Goal: Contribute content

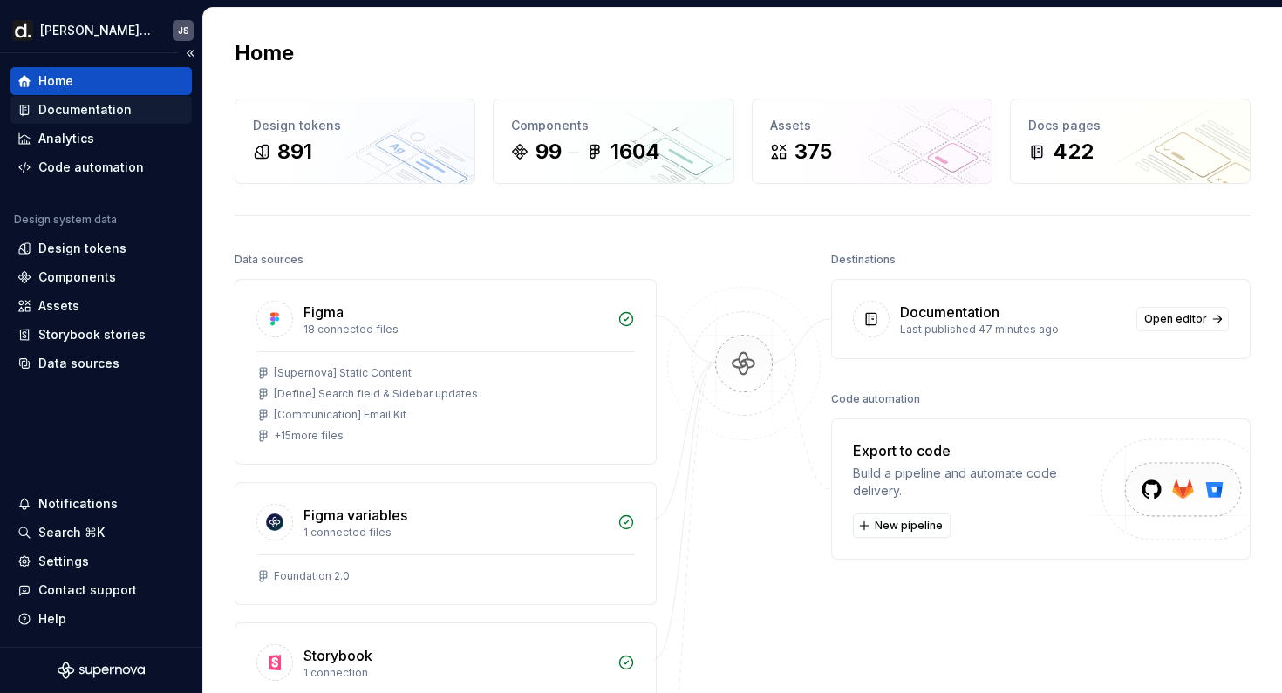
click at [77, 116] on div "Documentation" at bounding box center [84, 109] width 93 height 17
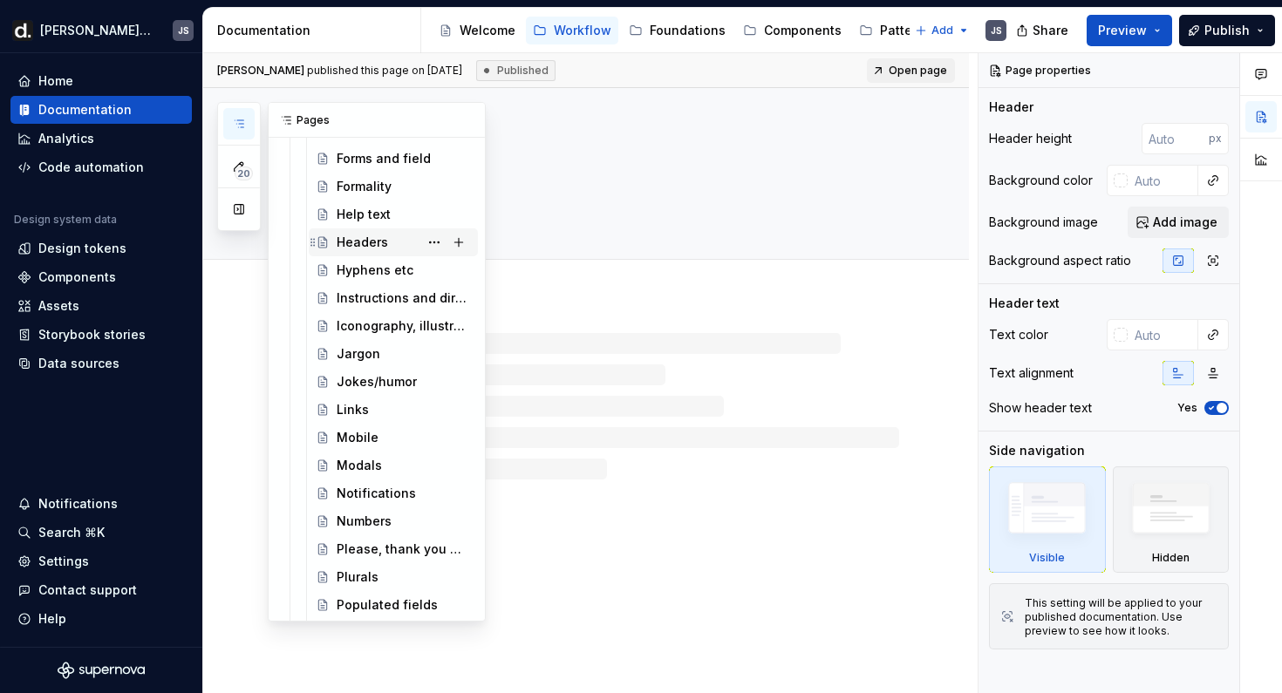
scroll to position [1735, 0]
click at [365, 511] on div "Numbers" at bounding box center [364, 519] width 55 height 17
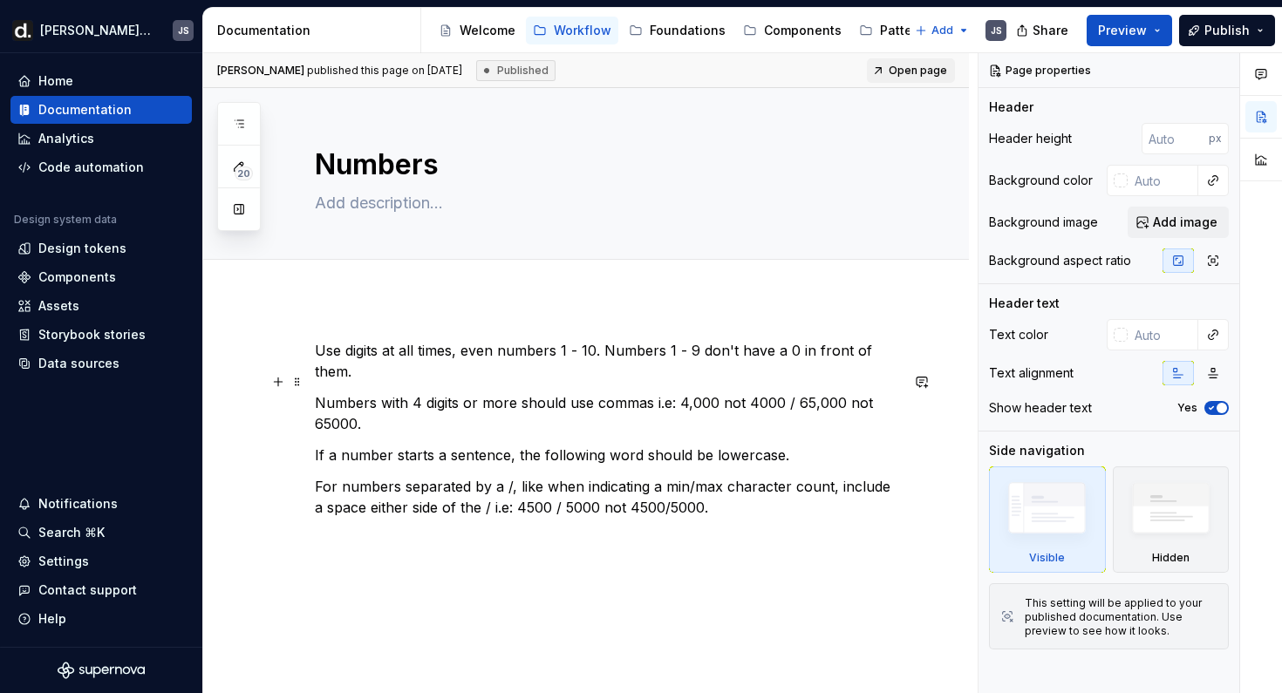
scroll to position [45, 0]
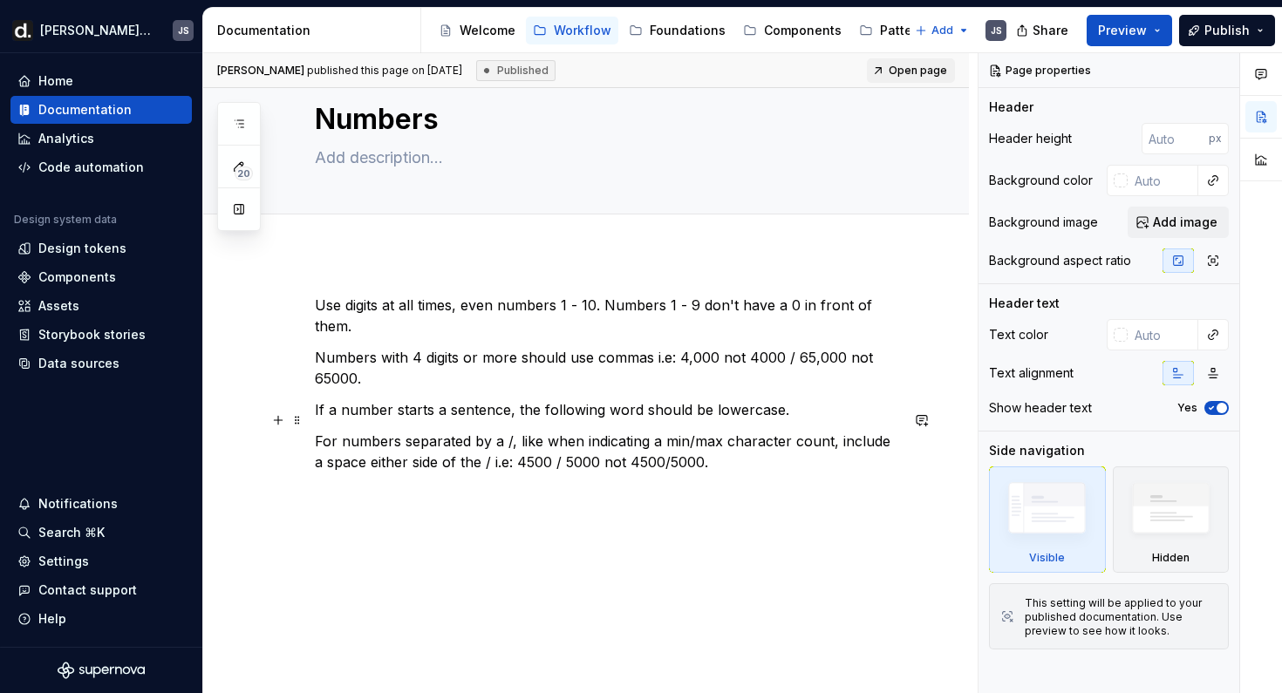
click at [546, 439] on p "For numbers separated by a /, like when indicating a min/max character count, i…" at bounding box center [607, 452] width 584 height 42
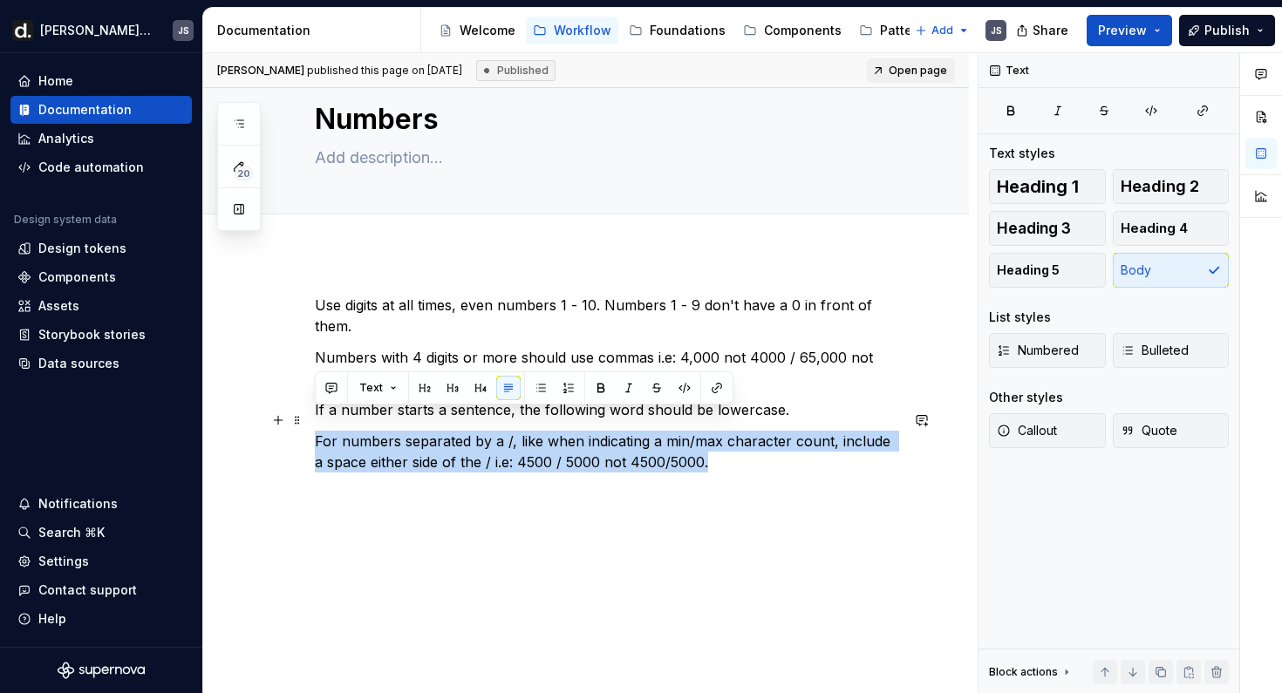
drag, startPoint x: 700, startPoint y: 440, endPoint x: 307, endPoint y: 419, distance: 393.8
click at [307, 419] on div "Use digits at all times, even numbers 1 - 10. Numbers 1 - 9 don't have a 0 in f…" at bounding box center [586, 493] width 766 height 480
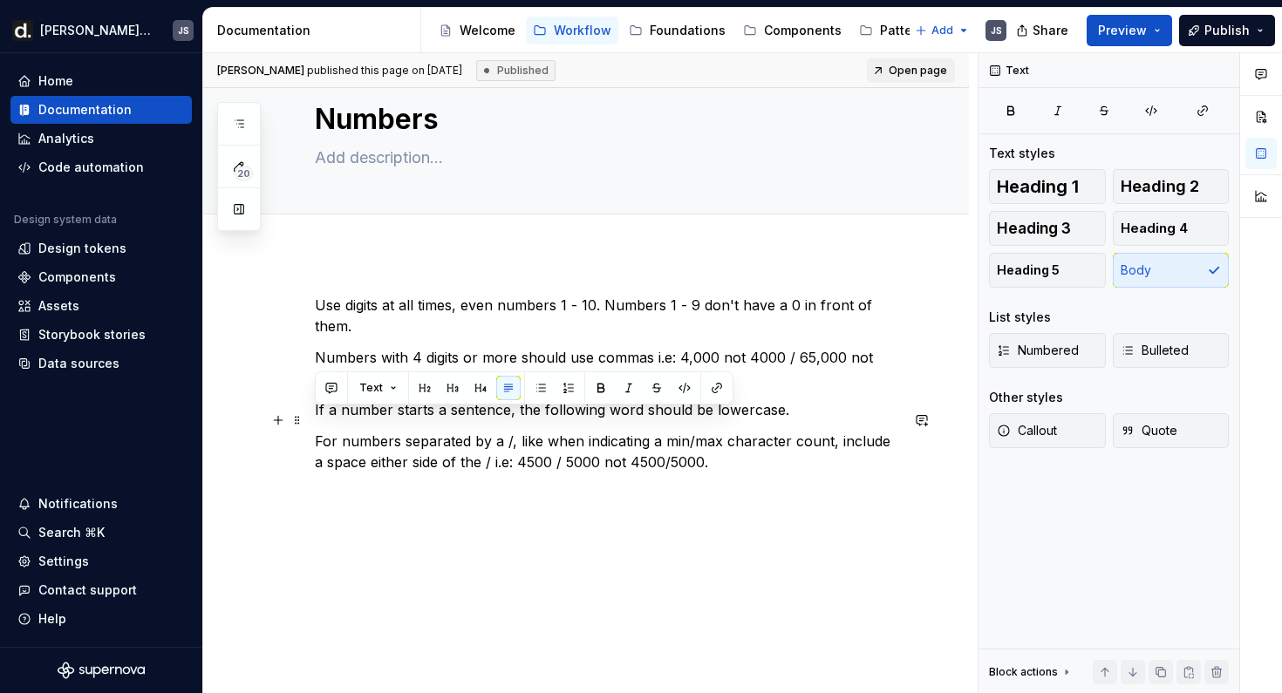
scroll to position [10, 0]
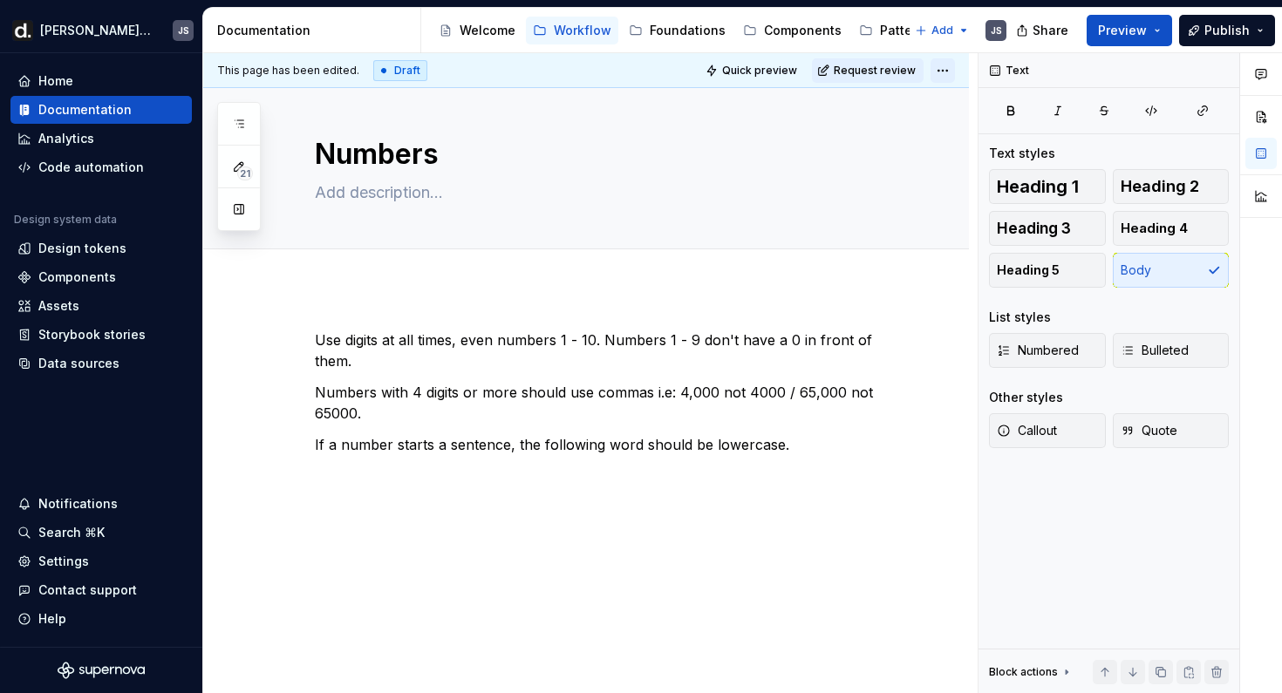
click at [948, 75] on html "[PERSON_NAME] UI JS Home Documentation Analytics Code automation Design system …" at bounding box center [641, 346] width 1282 height 693
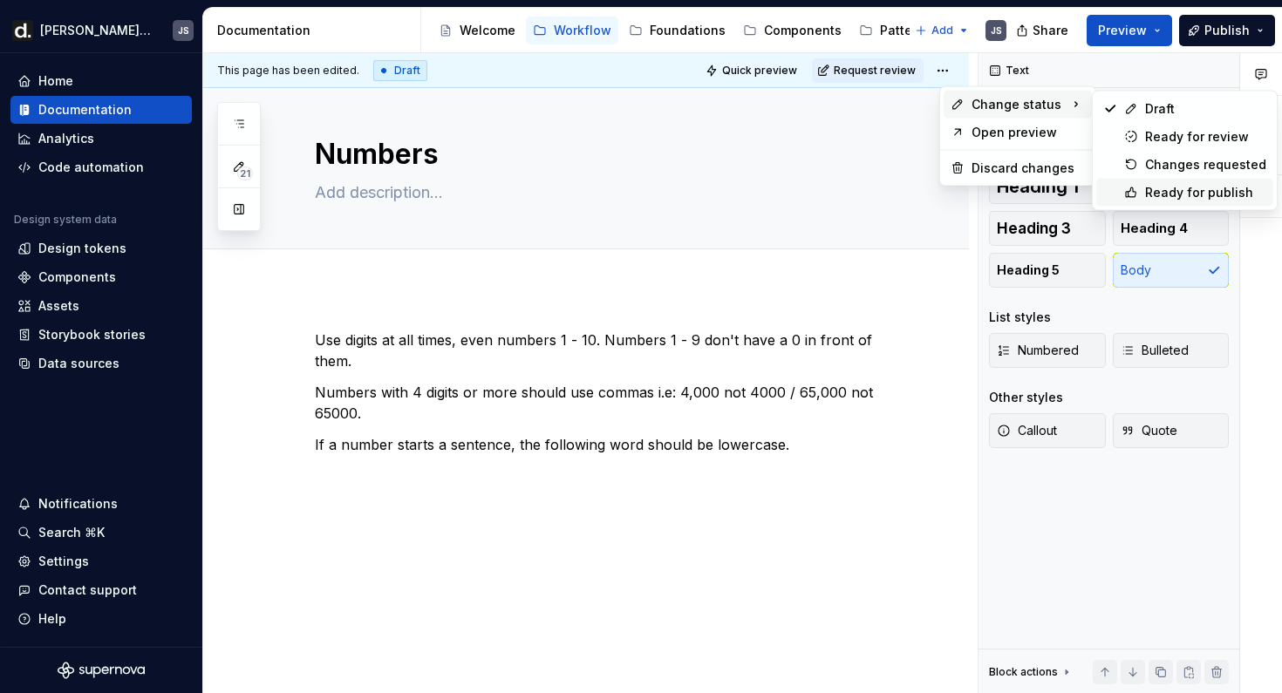
click at [1151, 188] on div "Ready for publish" at bounding box center [1205, 192] width 121 height 17
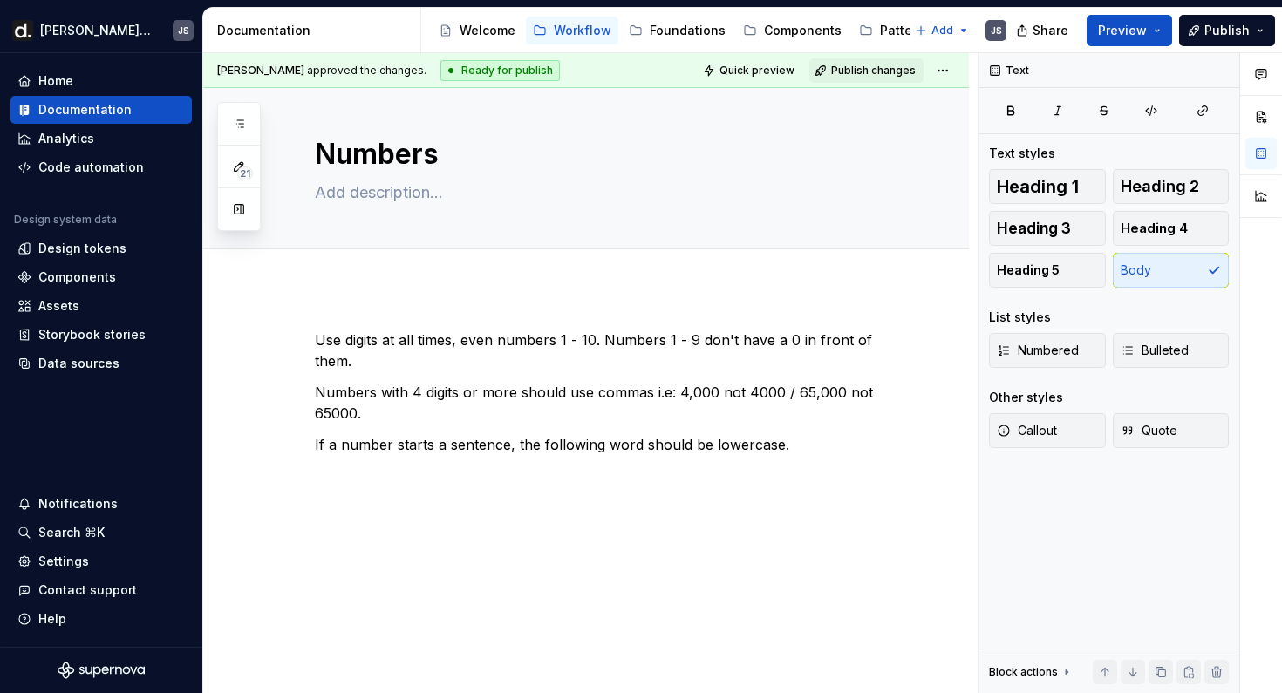
scroll to position [0, 0]
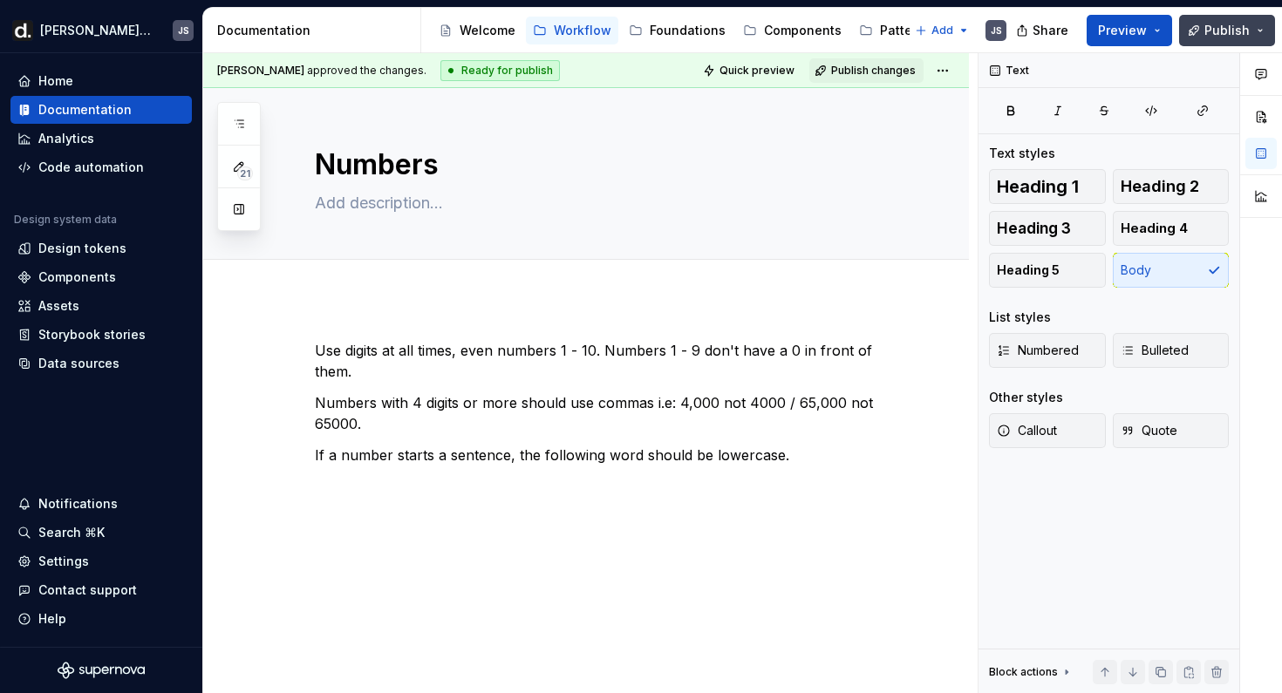
click at [1212, 40] on button "Publish" at bounding box center [1227, 30] width 96 height 31
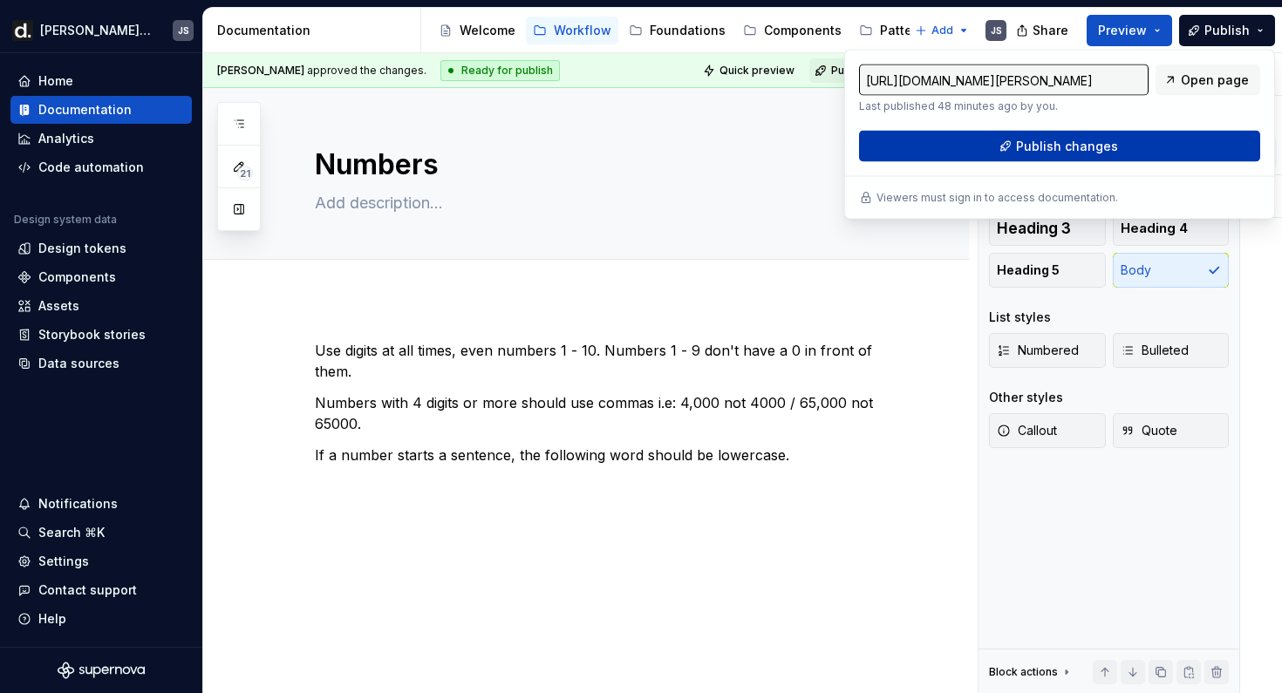
click at [1089, 142] on span "Publish changes" at bounding box center [1067, 146] width 102 height 17
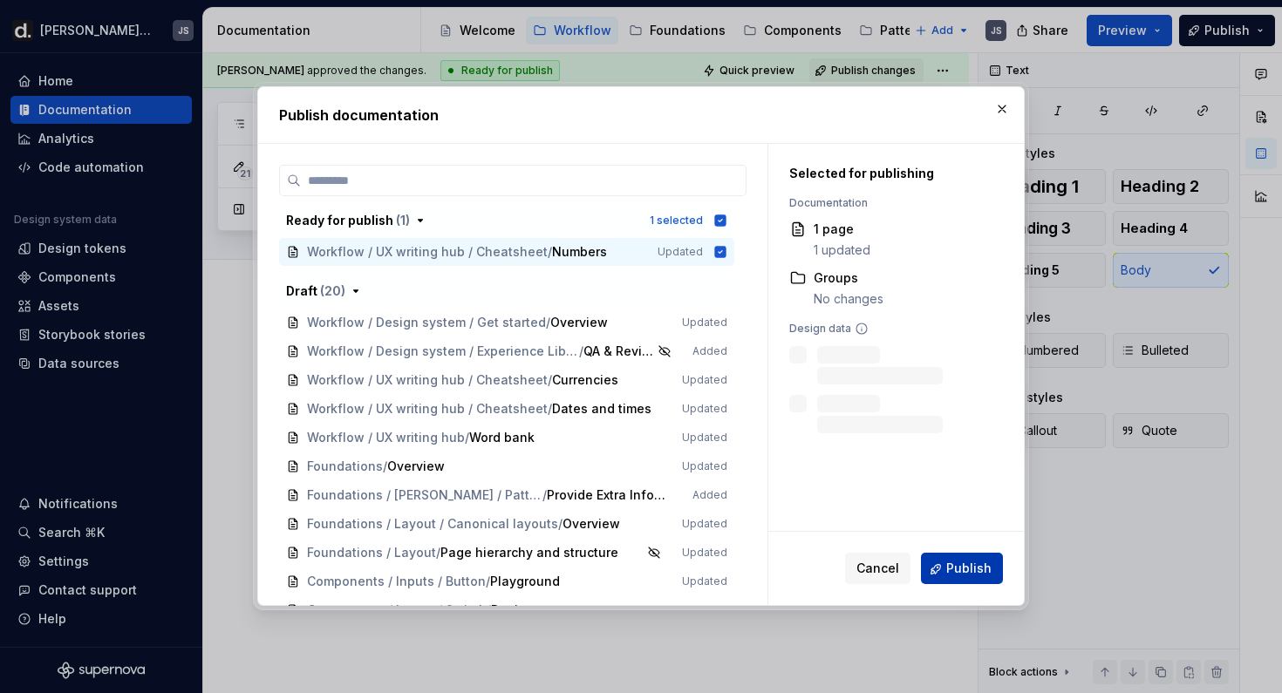
click at [971, 564] on span "Publish" at bounding box center [968, 569] width 45 height 17
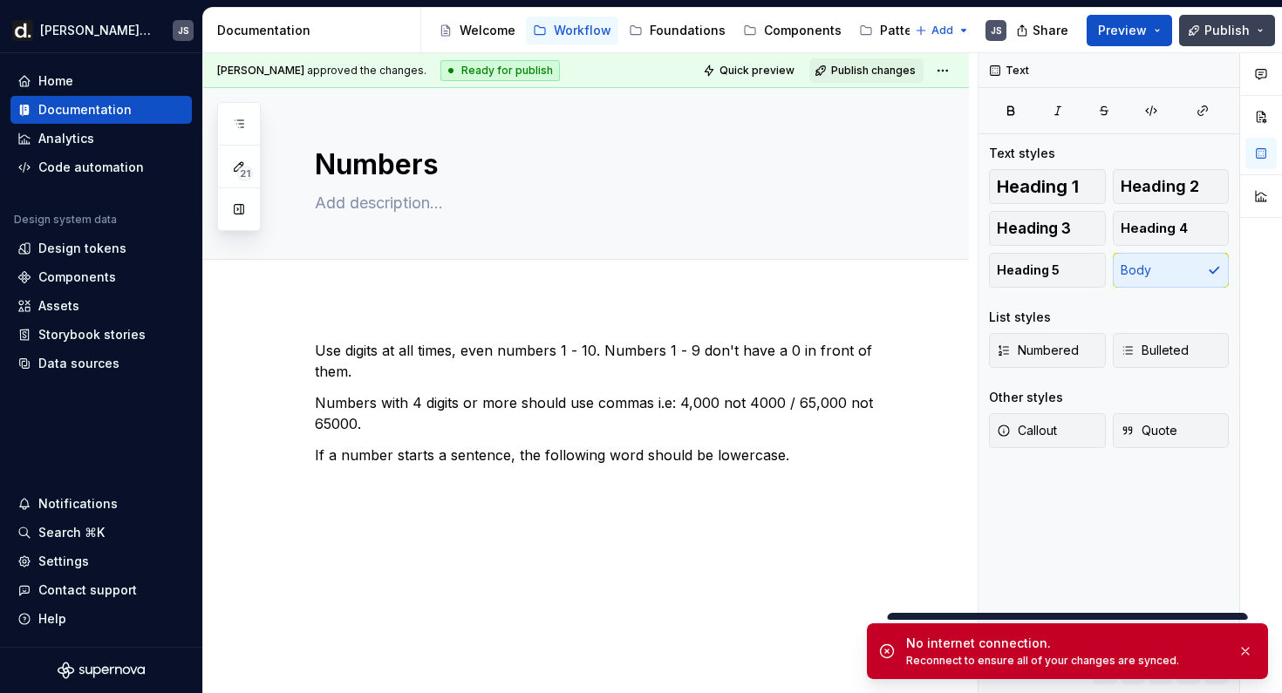
click at [1227, 35] on span "Publish" at bounding box center [1226, 30] width 45 height 17
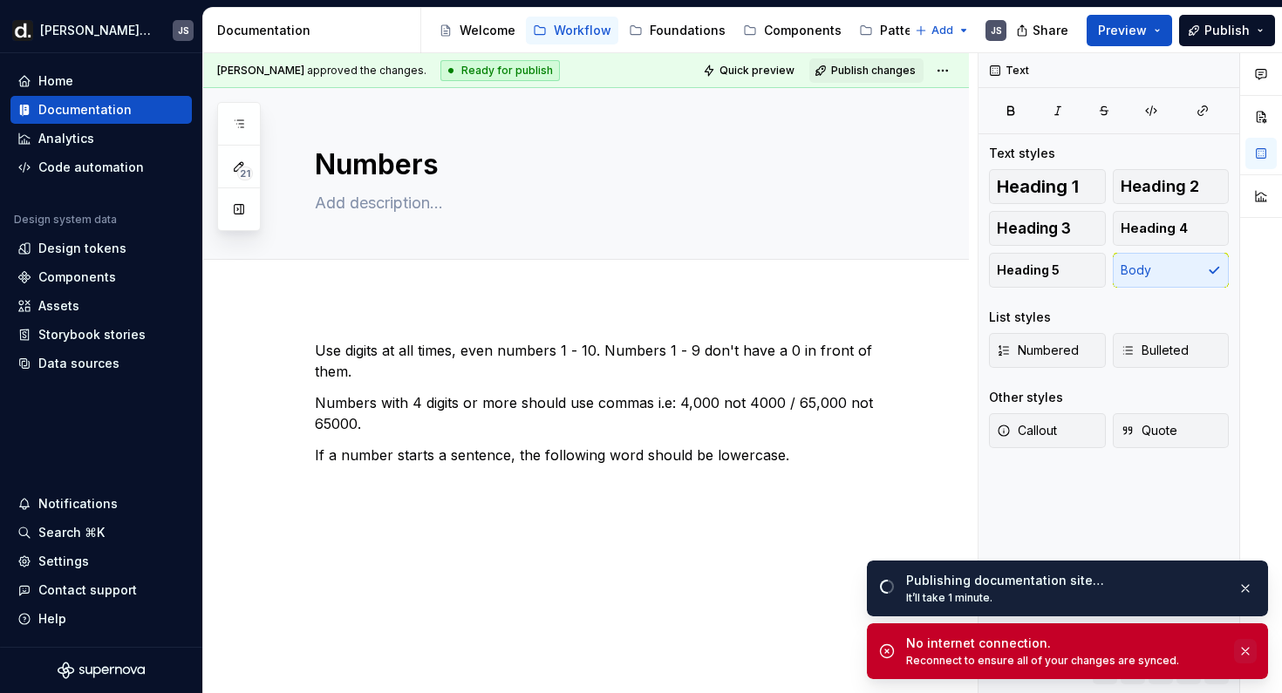
click at [1237, 646] on button "button" at bounding box center [1245, 651] width 23 height 24
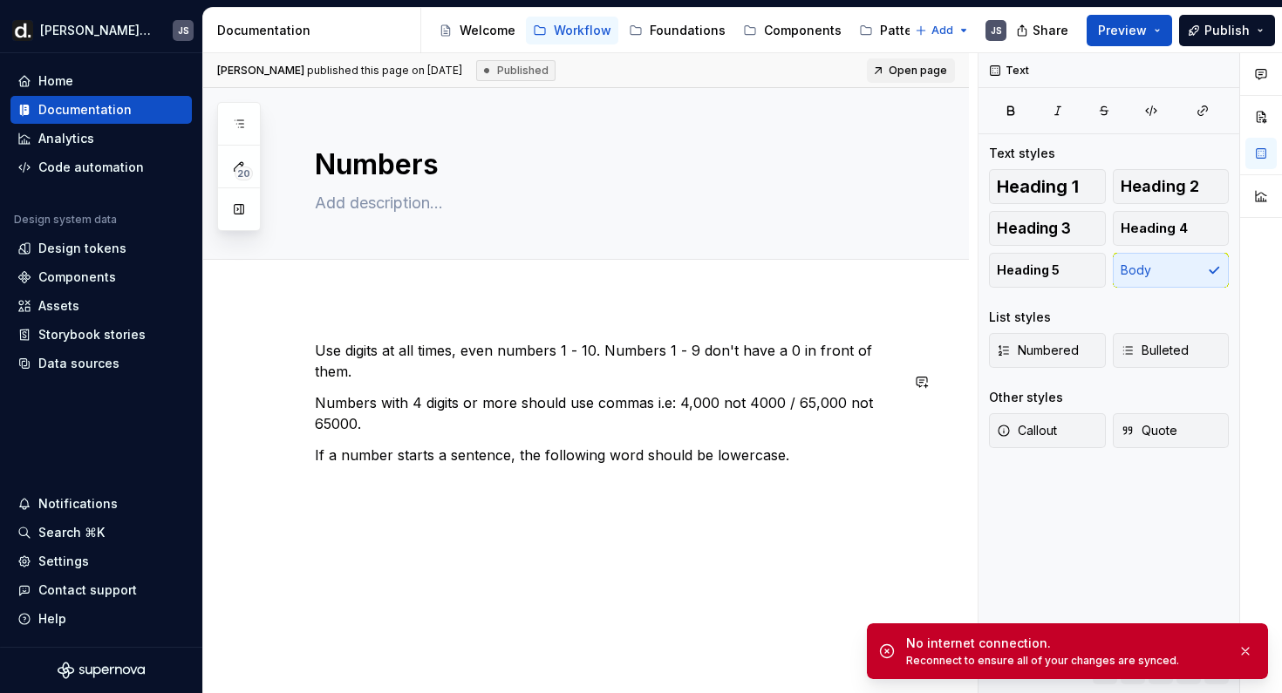
click at [766, 445] on p "If a number starts a sentence, the following word should be lowercase." at bounding box center [607, 455] width 584 height 21
click at [1203, 37] on button "Publish" at bounding box center [1227, 30] width 96 height 31
click at [649, 394] on p "Numbers with 4 digits or more should use commas i.e: 4,000 not 4000 / 65,000 no…" at bounding box center [607, 413] width 584 height 42
type textarea "*"
